Goal: Task Accomplishment & Management: Manage account settings

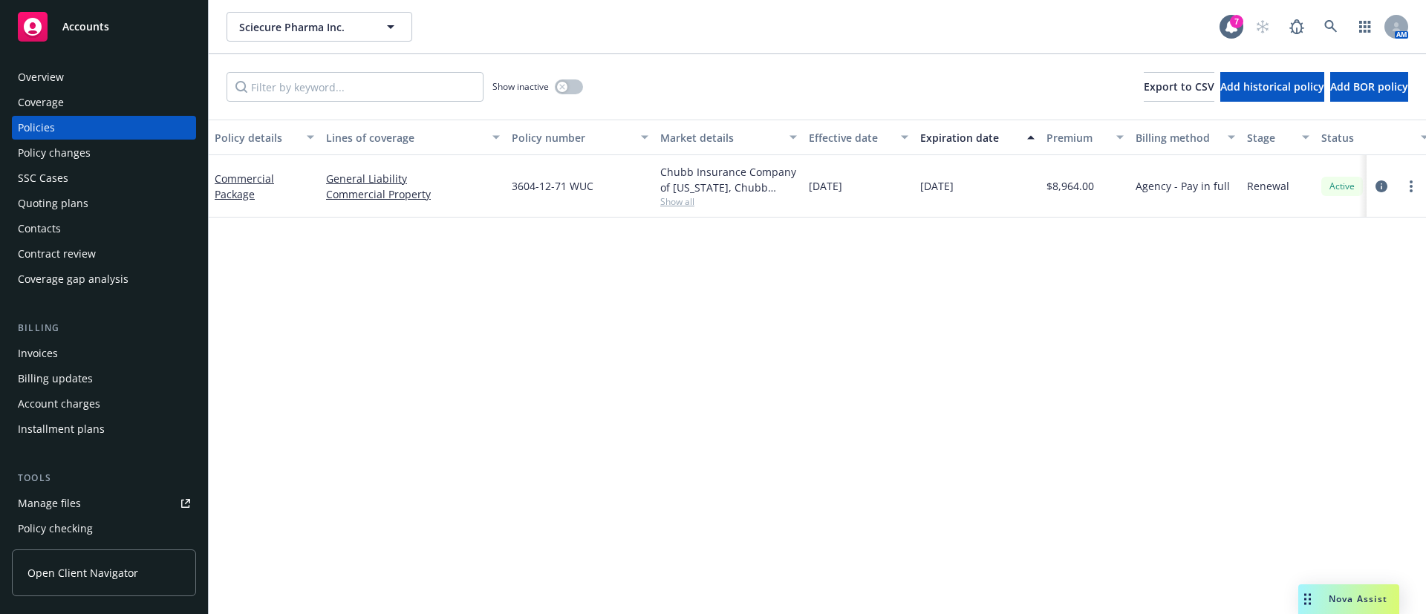
click at [569, 189] on span "3604-12-71 WUC" at bounding box center [553, 186] width 82 height 16
copy span "3604-12-71 WUC"
click at [1385, 190] on icon "circleInformation" at bounding box center [1381, 186] width 12 height 12
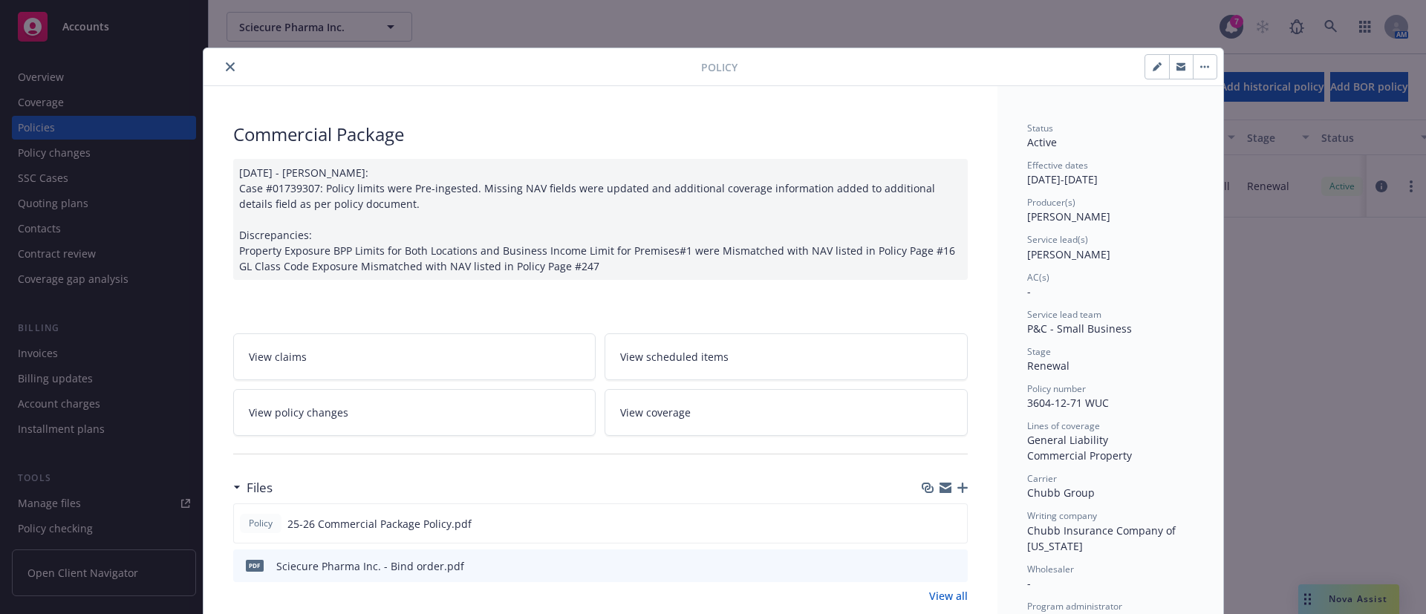
click at [221, 60] on button "close" at bounding box center [230, 67] width 18 height 18
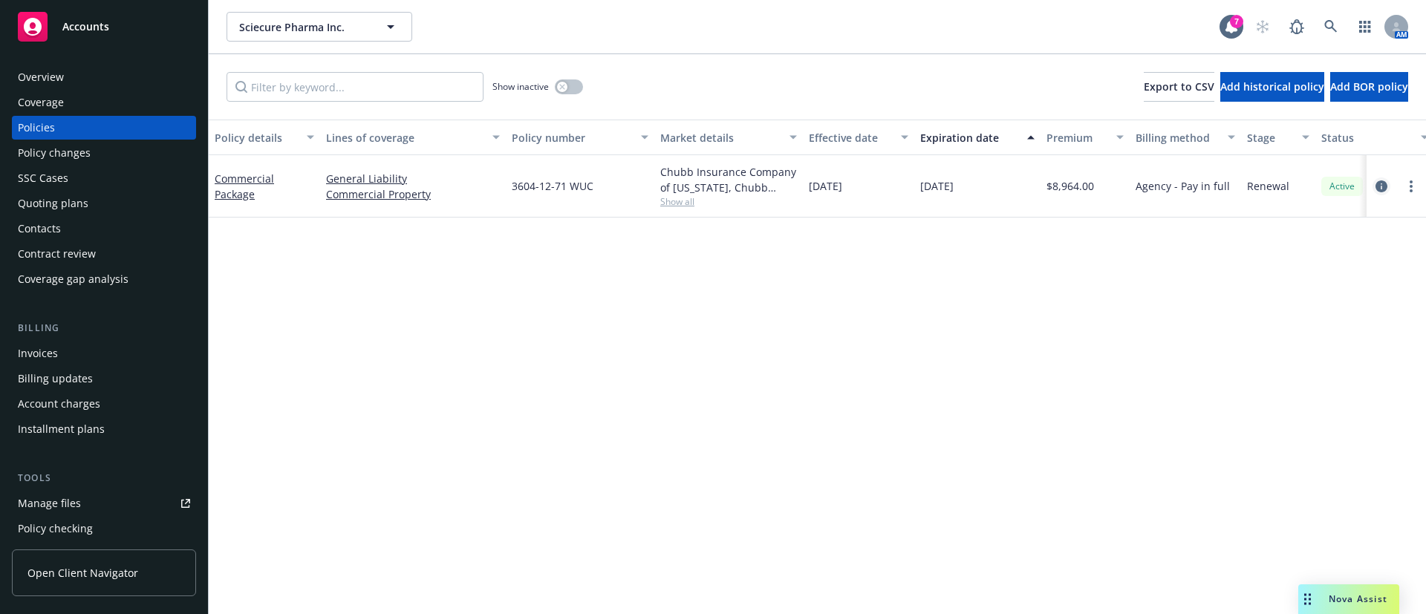
click at [1382, 192] on link "circleInformation" at bounding box center [1381, 186] width 18 height 18
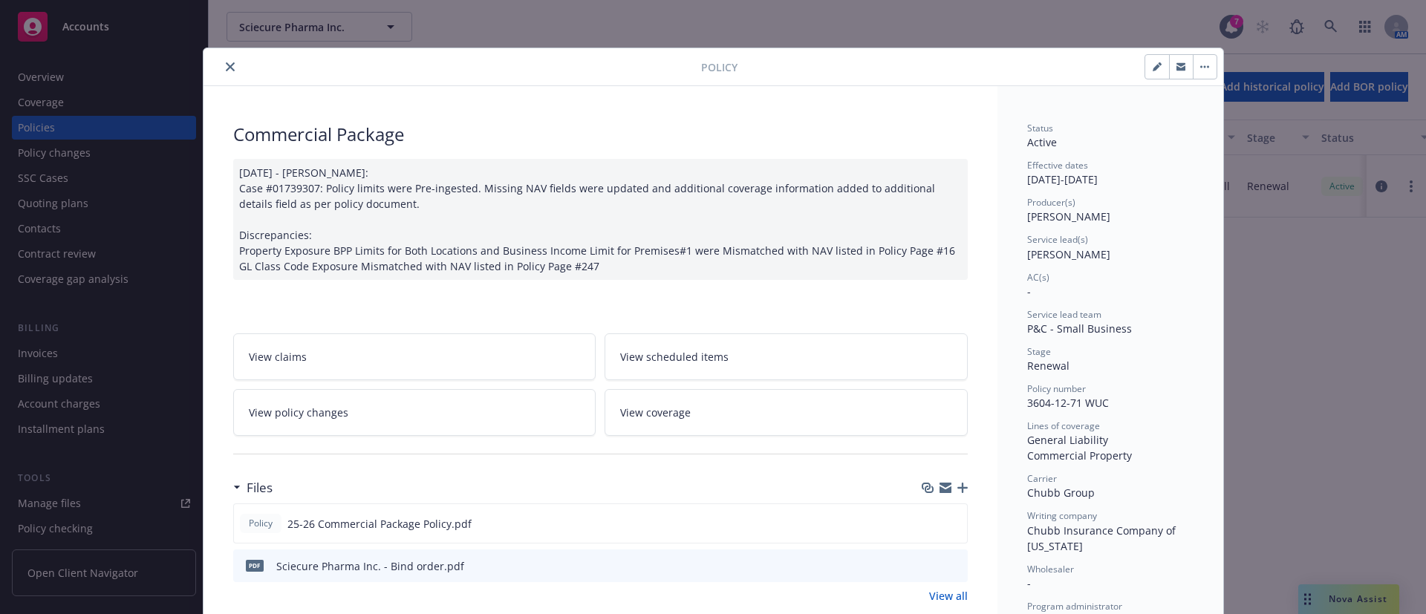
scroll to position [45, 0]
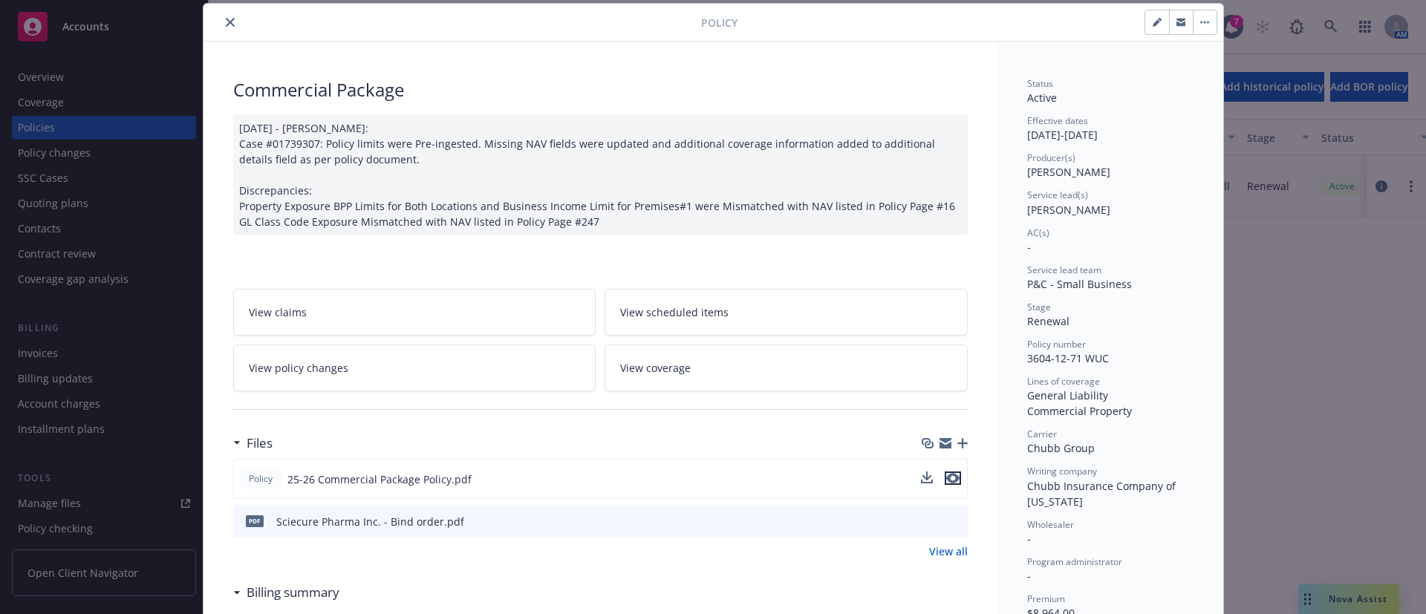
click at [947, 483] on button "preview file" at bounding box center [952, 477] width 16 height 13
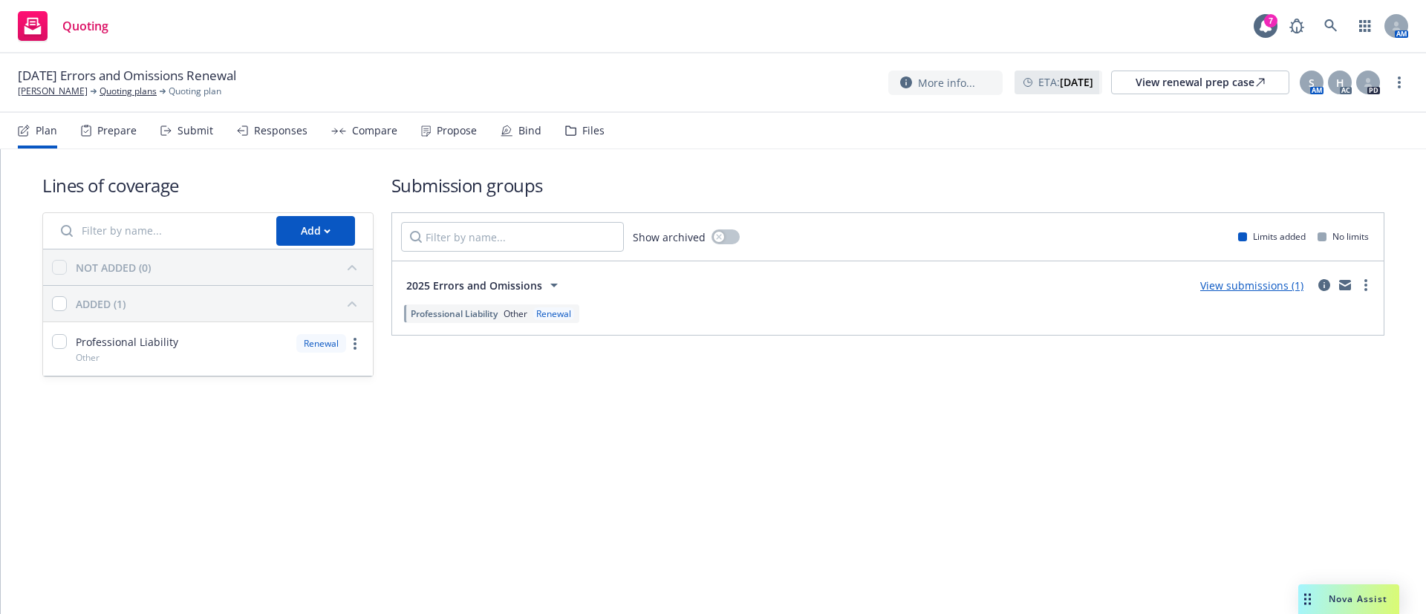
click at [518, 126] on div "Bind" at bounding box center [529, 131] width 23 height 12
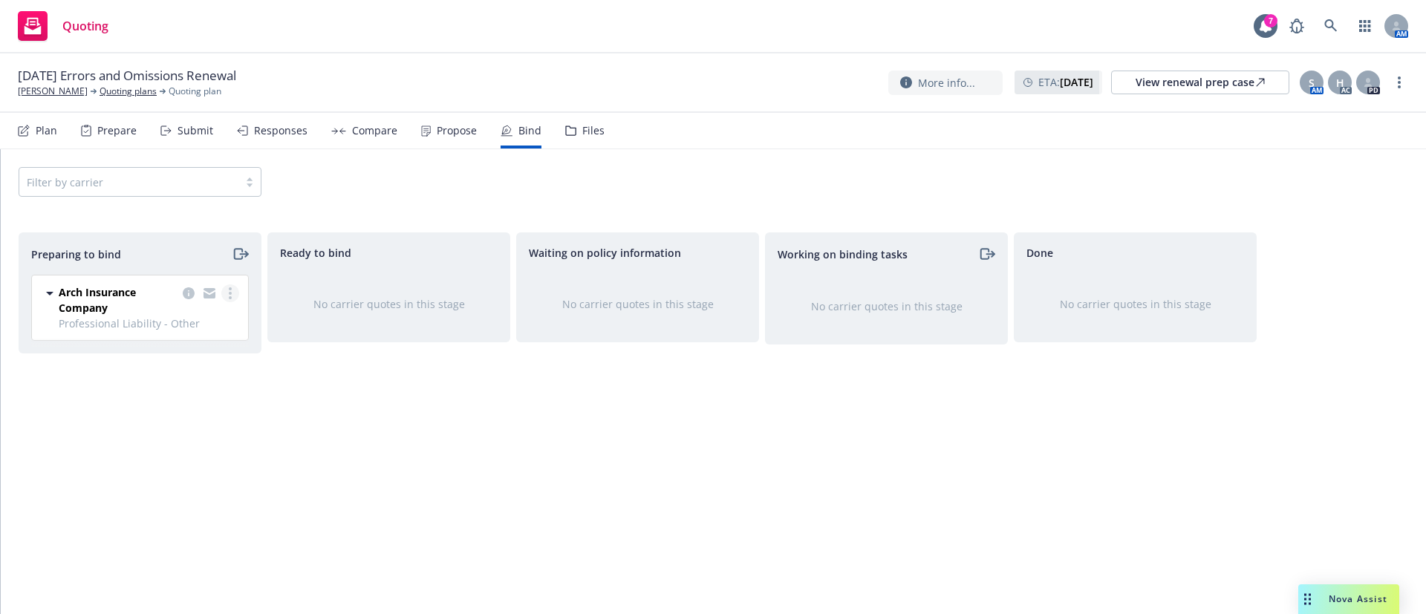
click at [231, 294] on circle "more" at bounding box center [230, 293] width 3 height 3
click at [191, 345] on link "Log bind order" at bounding box center [166, 354] width 146 height 30
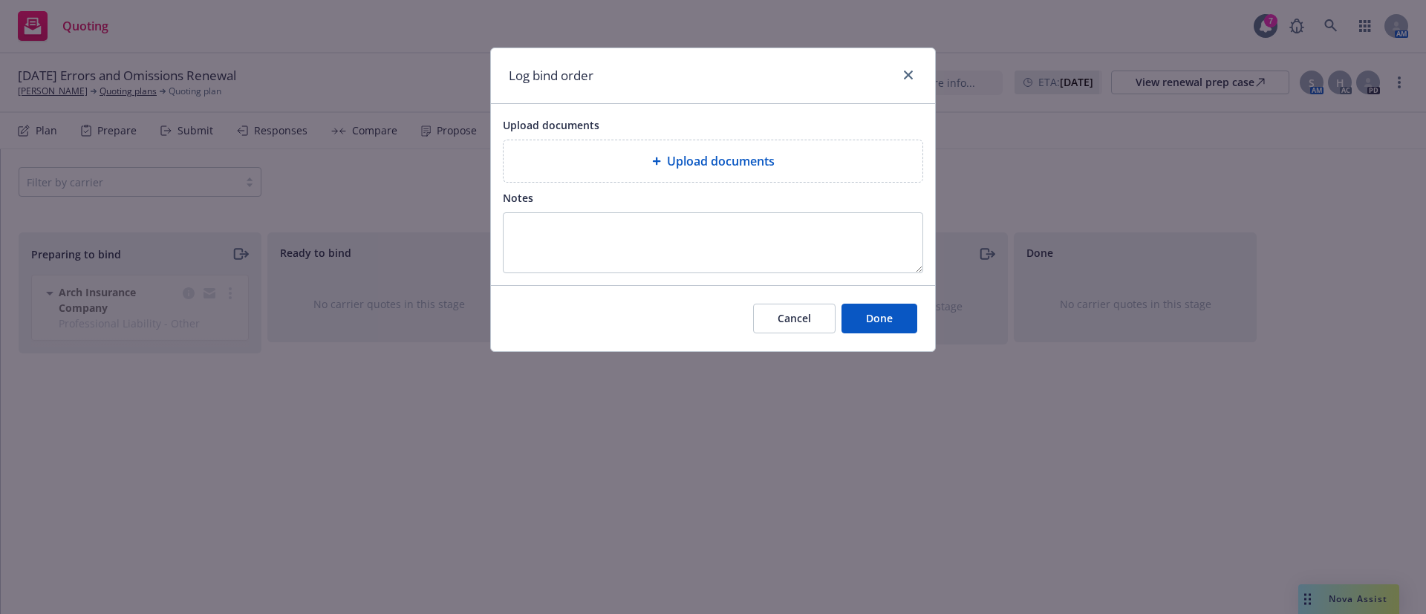
click at [578, 148] on div "Upload documents" at bounding box center [712, 161] width 419 height 42
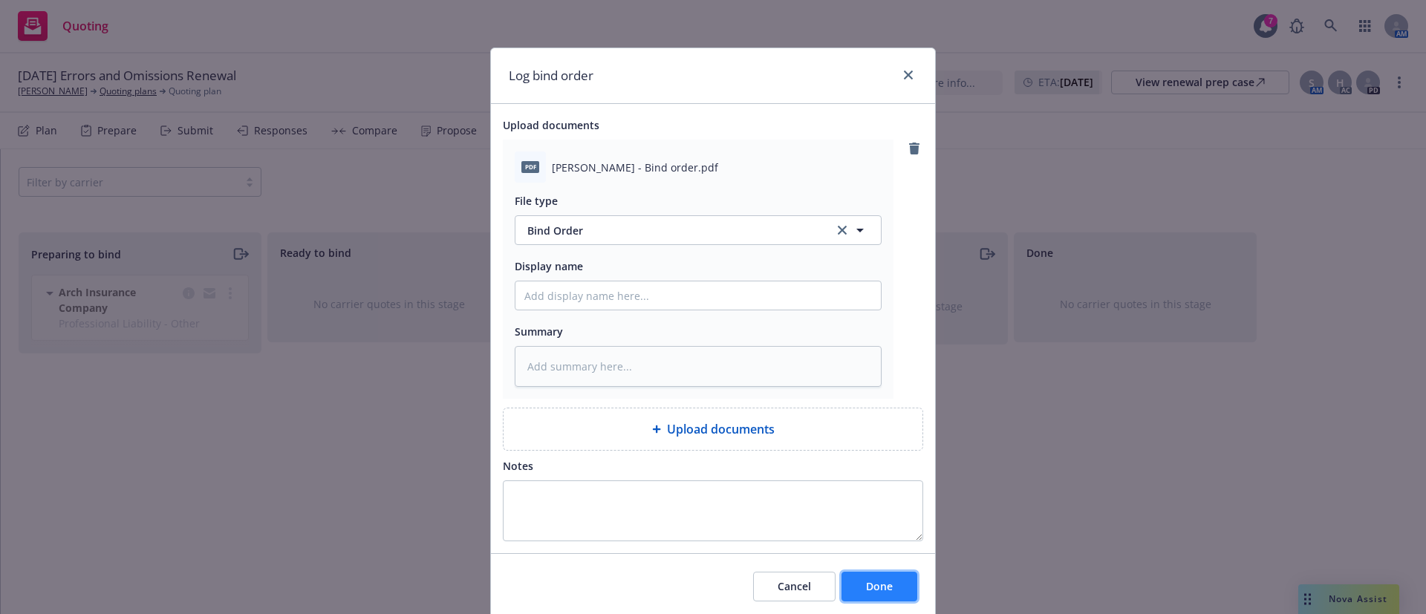
click at [873, 592] on span "Done" at bounding box center [879, 586] width 27 height 14
type textarea "x"
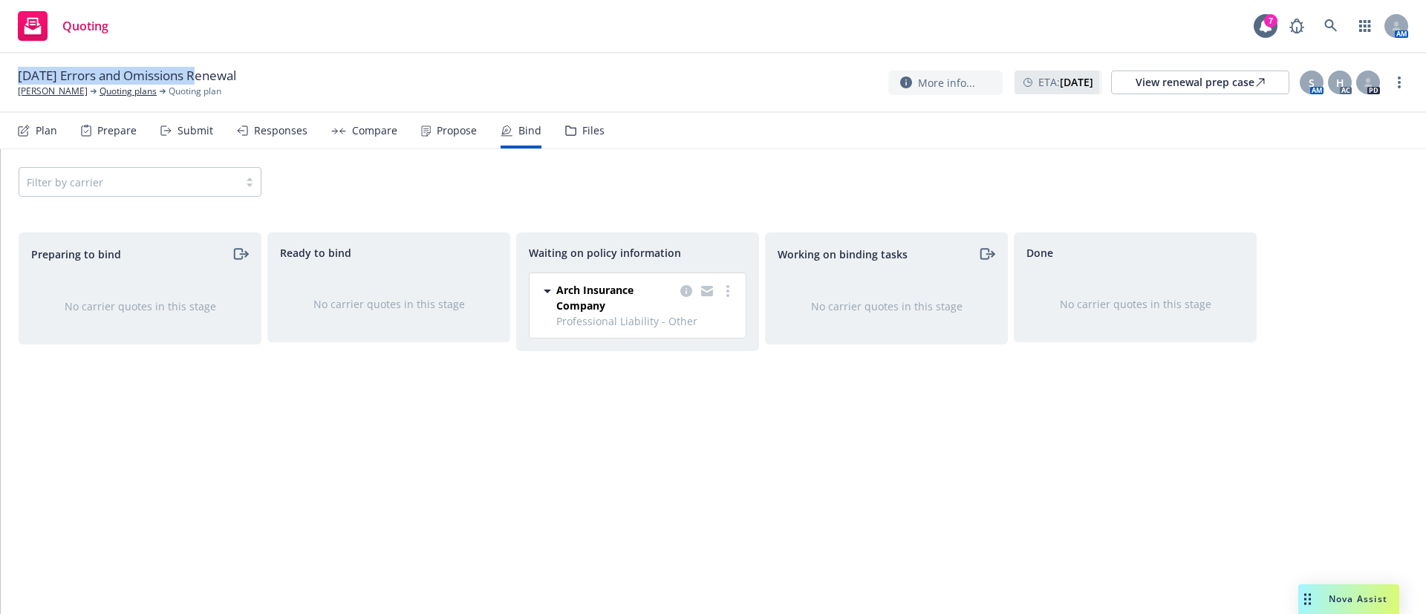
drag, startPoint x: 200, startPoint y: 74, endPoint x: 0, endPoint y: 66, distance: 199.9
click at [0, 66] on div "09/18/25 Errors and Omissions Renewal David M. Ramos Quoting plans Quoting plan…" at bounding box center [713, 82] width 1426 height 59
copy span "09/18/25 Errors and Omissions"
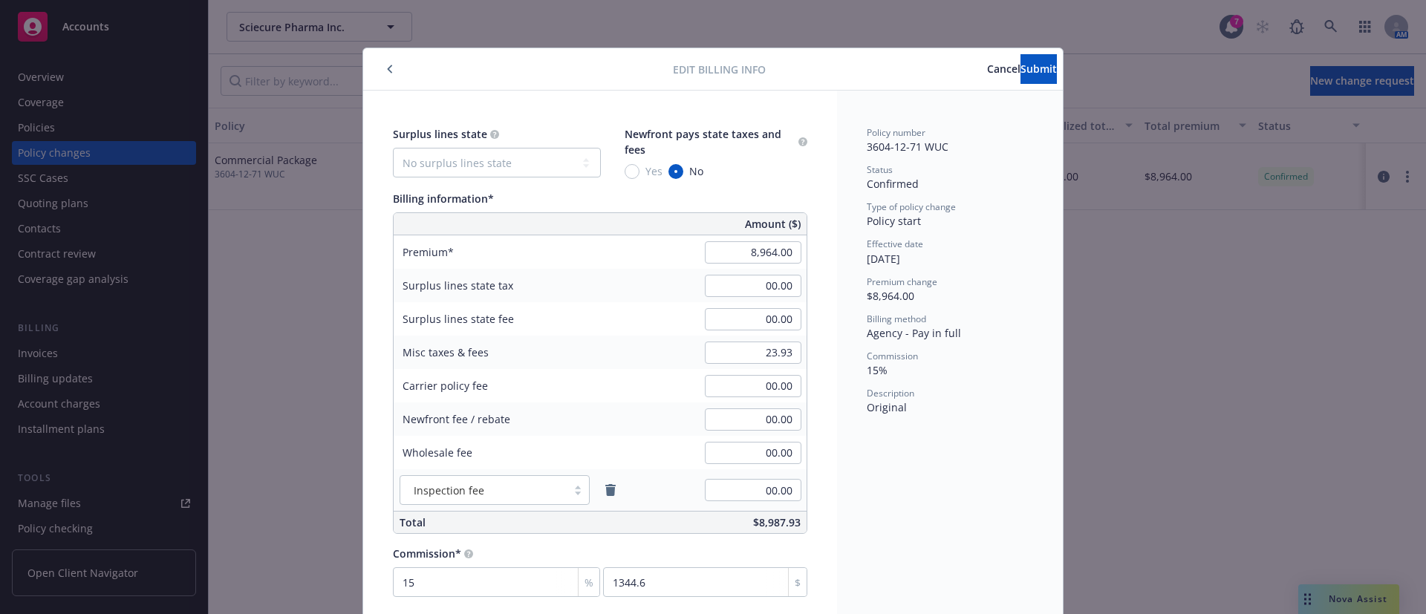
scroll to position [15, 0]
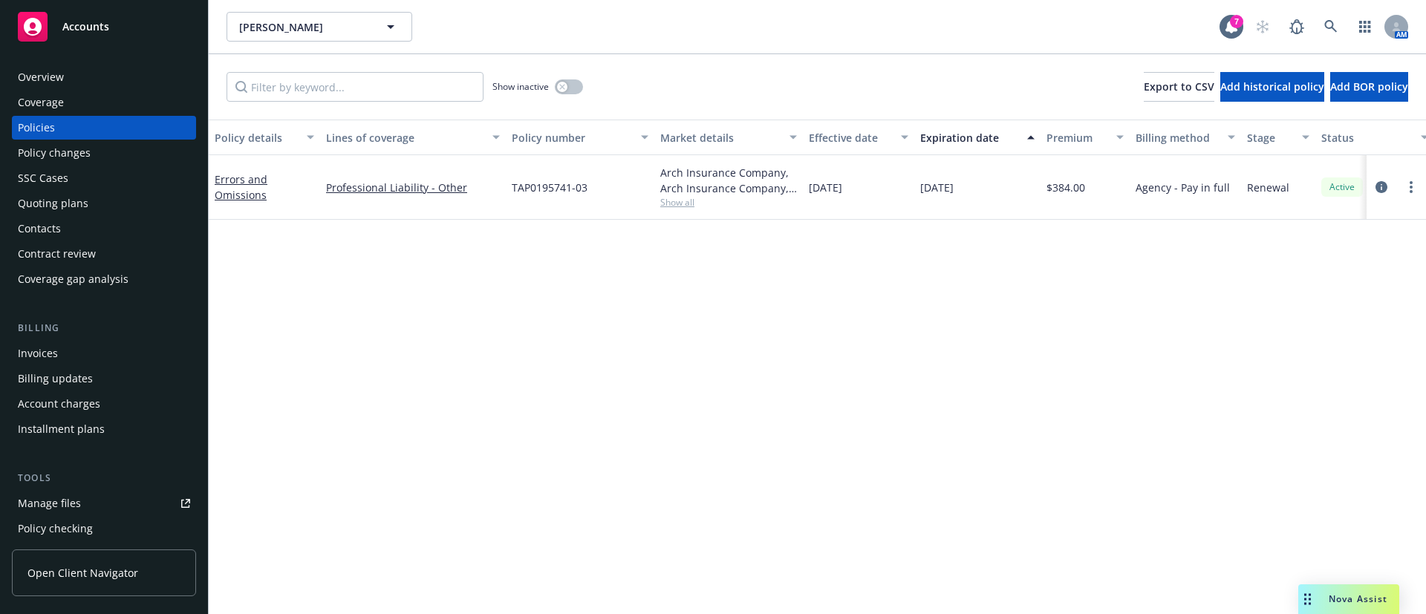
click at [65, 227] on div "Contacts" at bounding box center [104, 229] width 172 height 24
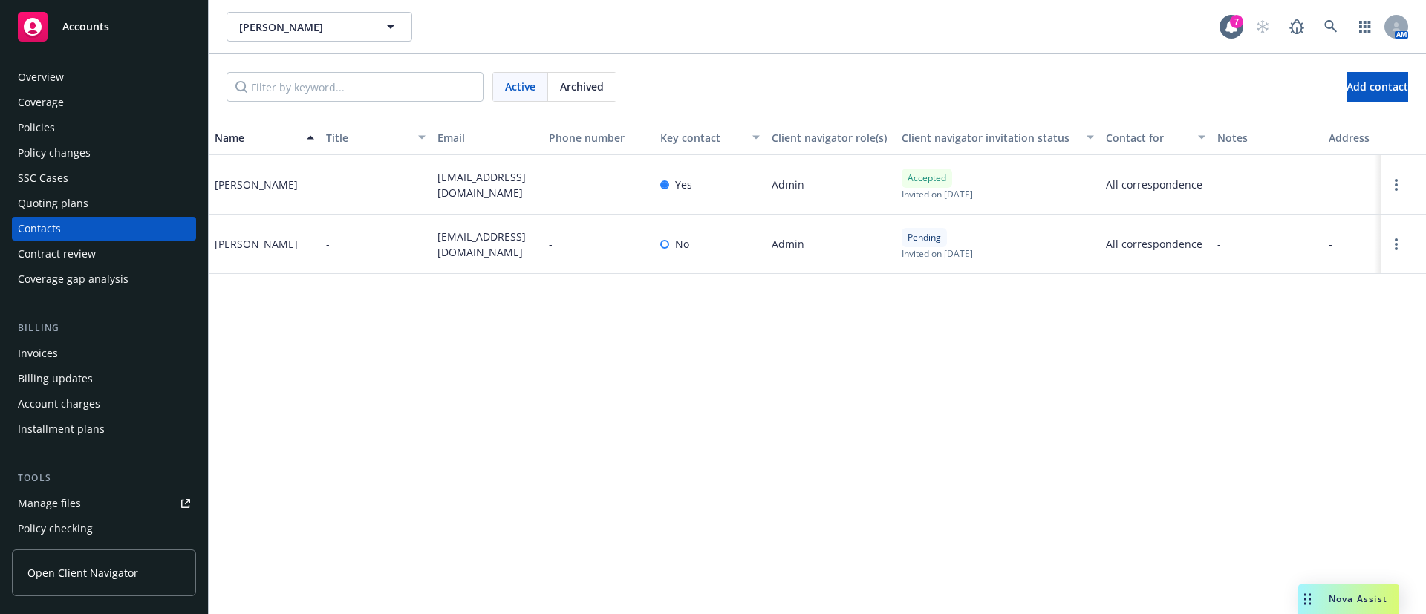
click at [469, 234] on span "[EMAIL_ADDRESS][DOMAIN_NAME]" at bounding box center [486, 244] width 99 height 31
click at [469, 234] on span "dramos@fugazitravel.com" at bounding box center [486, 244] width 99 height 31
copy span "dramos@fugazitravel.com"
click at [252, 254] on div "David Ramos" at bounding box center [264, 244] width 111 height 59
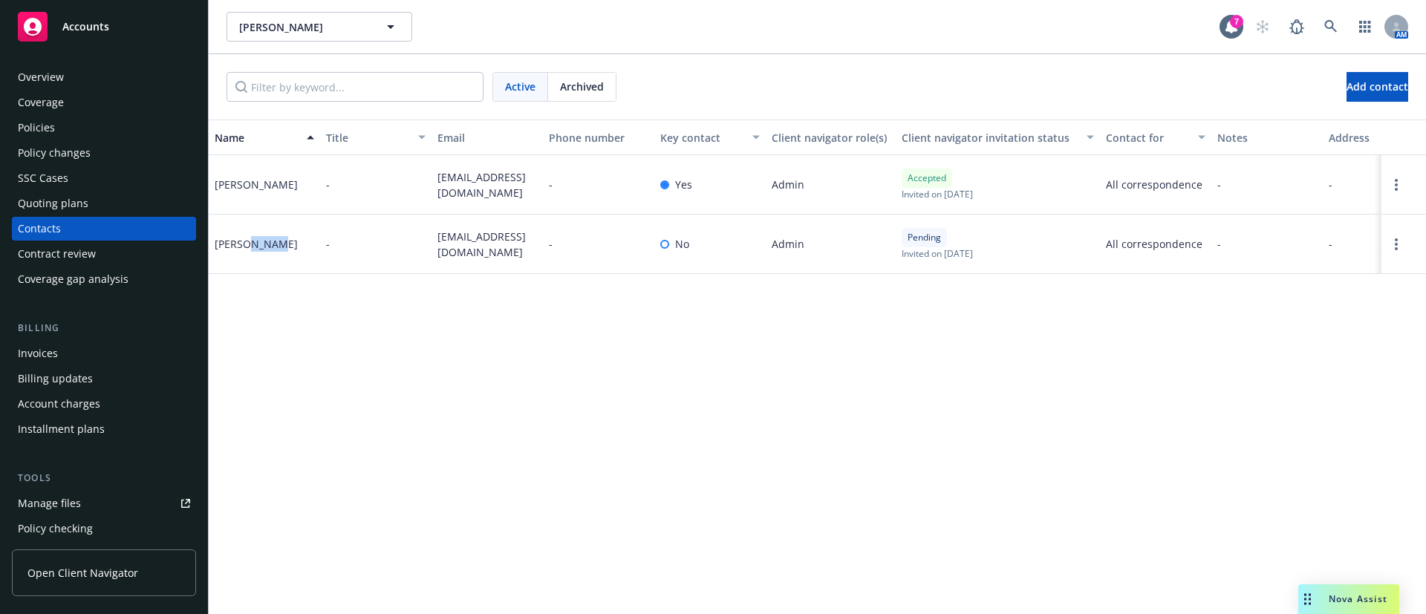
click at [252, 254] on div "David Ramos" at bounding box center [264, 244] width 111 height 59
click at [253, 252] on div "David Ramos" at bounding box center [264, 244] width 111 height 59
copy div "David Ramos"
